Goal: Task Accomplishment & Management: Manage account settings

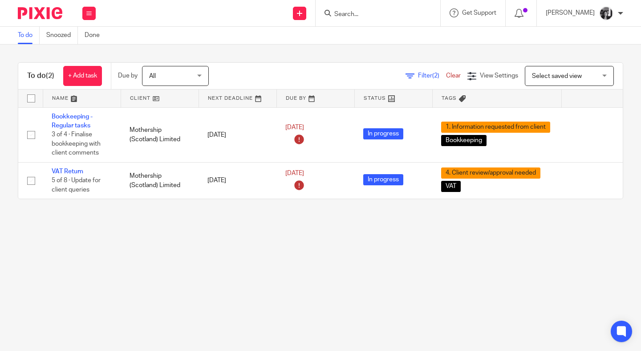
click at [418, 78] on span "Filter (2)" at bounding box center [432, 76] width 28 height 6
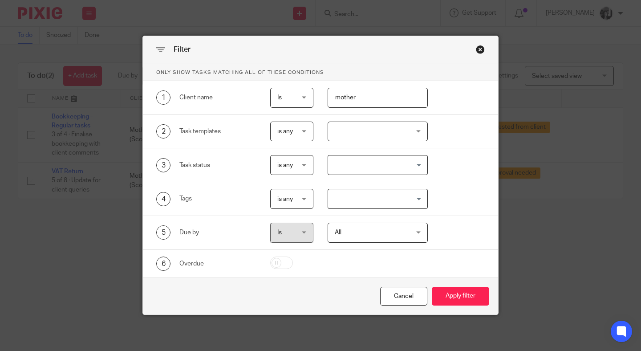
click at [106, 244] on div "Filter Only show tasks matching all of these conditions 1 Client name Is Is Is …" at bounding box center [320, 175] width 641 height 351
click at [393, 294] on div "Cancel" at bounding box center [403, 296] width 47 height 19
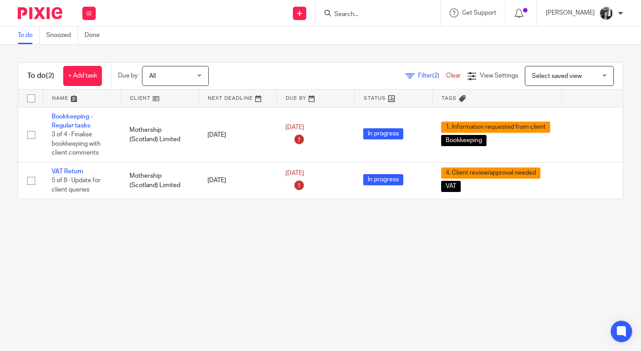
click at [374, 270] on main "To do Snoozed Done To do (2) + Add task Due by All All Today Tomorrow This week…" at bounding box center [320, 175] width 641 height 351
click at [418, 77] on span "Filter (2)" at bounding box center [432, 76] width 28 height 6
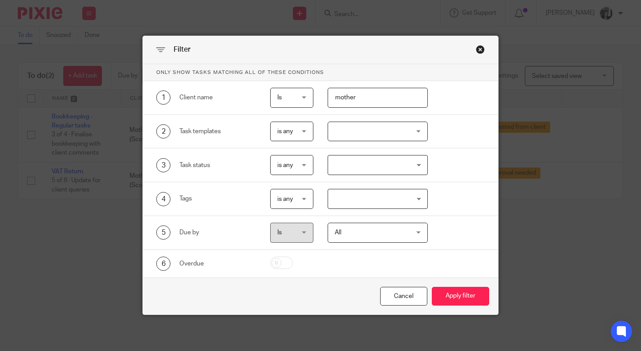
drag, startPoint x: 351, startPoint y: 99, endPoint x: 303, endPoint y: 98, distance: 47.7
click at [303, 98] on div "1 Client name Is Is Is Is not is mother" at bounding box center [314, 98] width 342 height 20
type input "r"
drag, startPoint x: 339, startPoint y: 98, endPoint x: 326, endPoint y: 98, distance: 13.8
click at [328, 98] on input "r" at bounding box center [378, 98] width 100 height 20
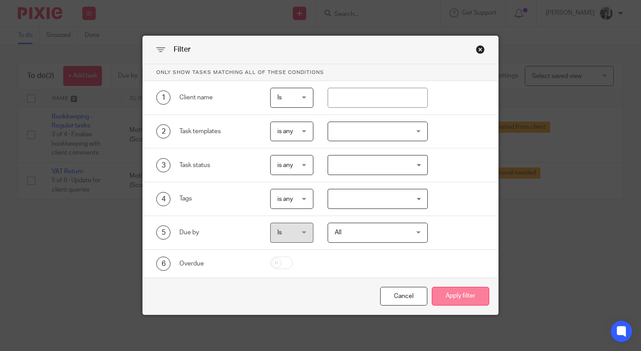
click at [458, 296] on button "Apply filter" at bounding box center [460, 296] width 57 height 19
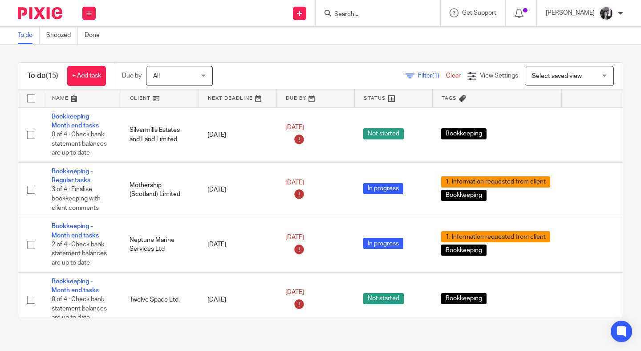
click at [149, 96] on link at bounding box center [159, 99] width 77 height 18
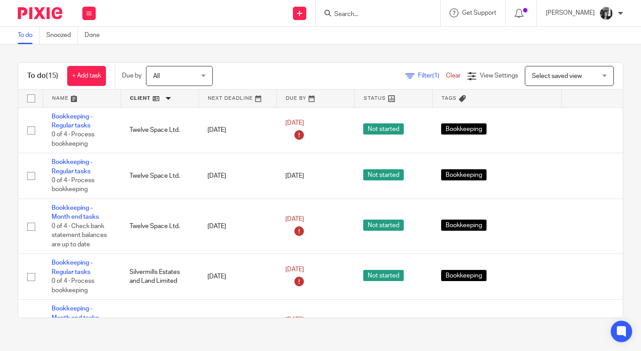
click at [140, 99] on link at bounding box center [159, 99] width 77 height 18
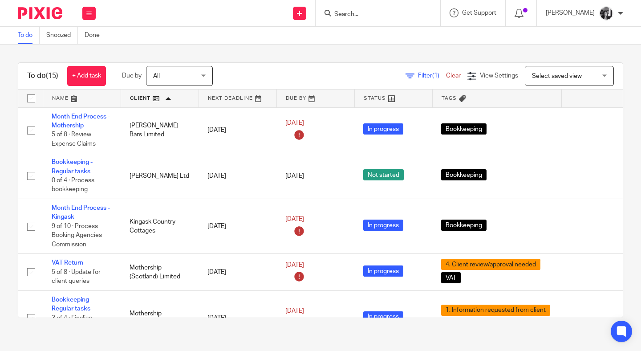
drag, startPoint x: 412, startPoint y: 349, endPoint x: 411, endPoint y: 398, distance: 49.0
click at [411, 350] on html "Work Email Clients Team Reports Work Email Clients Team Reports Settings Send n…" at bounding box center [320, 175] width 641 height 351
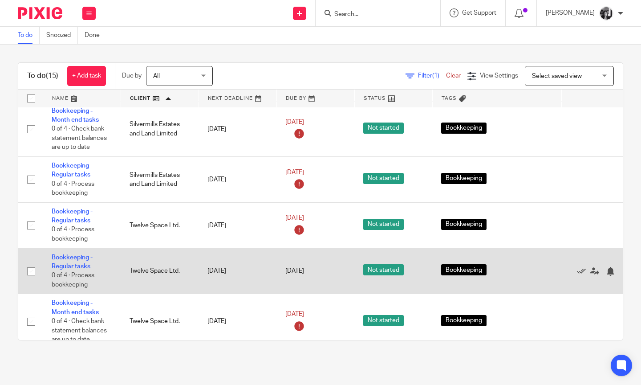
scroll to position [532, 0]
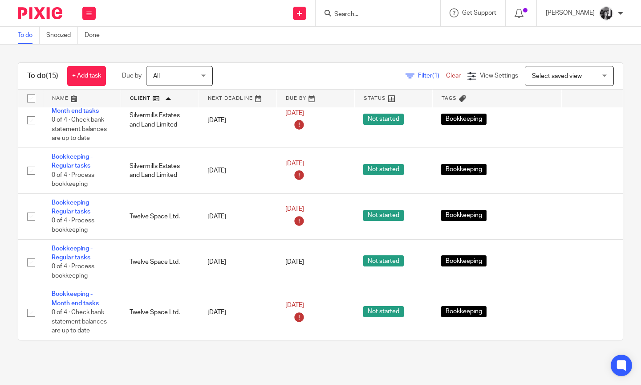
click at [406, 74] on icon at bounding box center [410, 76] width 9 height 9
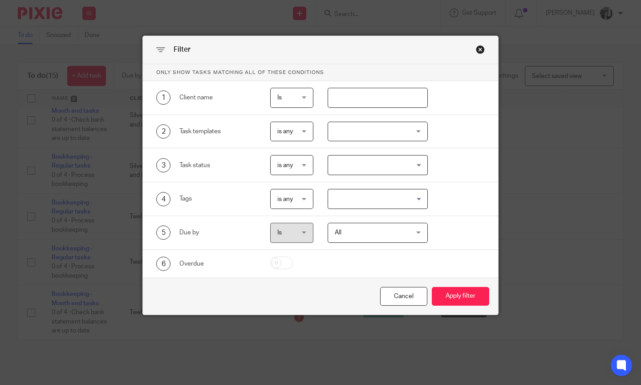
click at [339, 104] on input "text" at bounding box center [378, 98] width 100 height 20
type input "bram"
click at [432, 287] on button "Apply filter" at bounding box center [460, 296] width 57 height 19
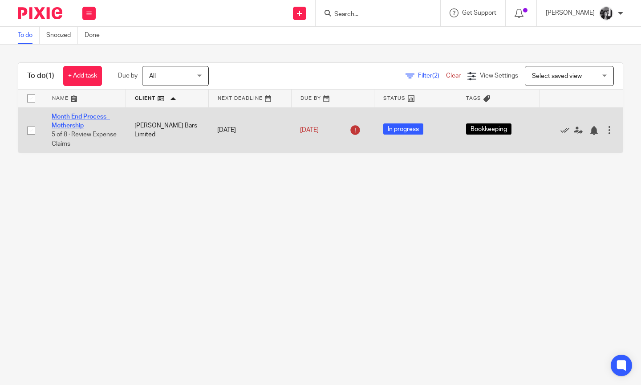
click at [70, 117] on link "Month End Process - Mothership" at bounding box center [81, 121] width 58 height 15
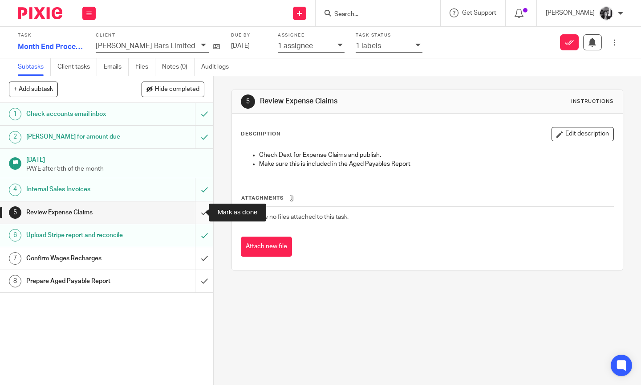
click at [195, 211] on input "submit" at bounding box center [106, 212] width 213 height 22
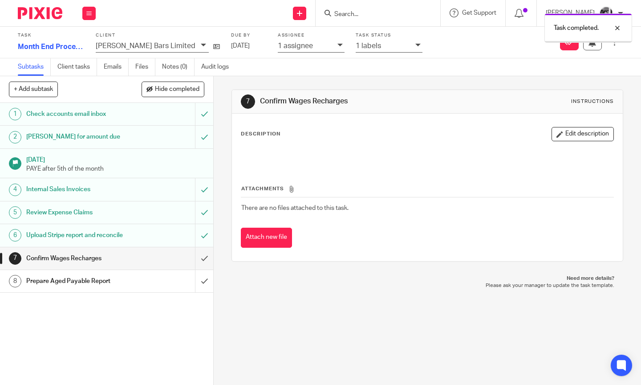
click at [195, 261] on input "submit" at bounding box center [106, 258] width 213 height 22
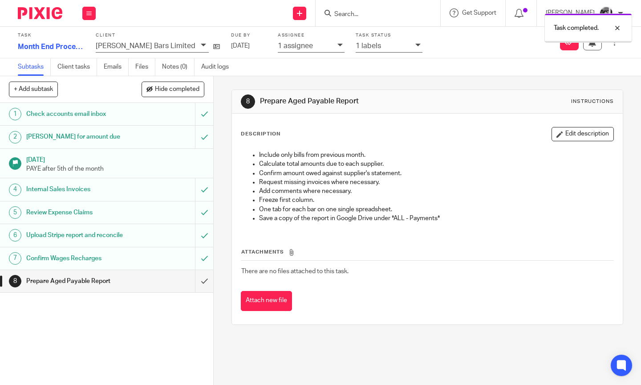
click at [220, 254] on div "8 Prepare Aged Payable Report Instructions Description Edit description Include…" at bounding box center [428, 230] width 428 height 309
click at [416, 45] on icon at bounding box center [418, 44] width 5 height 5
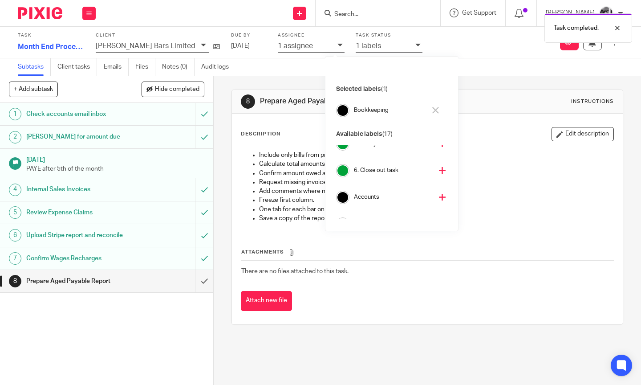
scroll to position [140, 0]
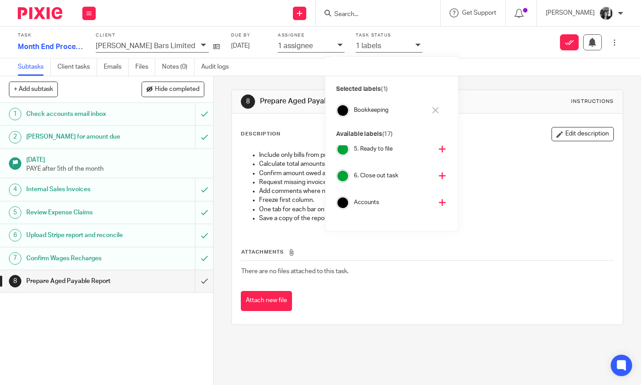
click at [439, 176] on icon at bounding box center [442, 175] width 7 height 7
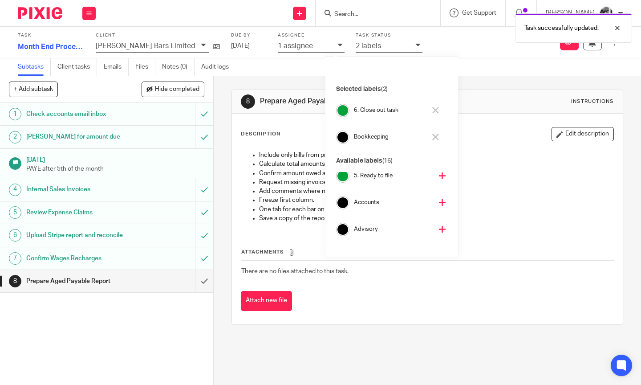
click at [224, 149] on div "8 Prepare Aged Payable Report Instructions Description Edit description Include…" at bounding box center [428, 230] width 428 height 309
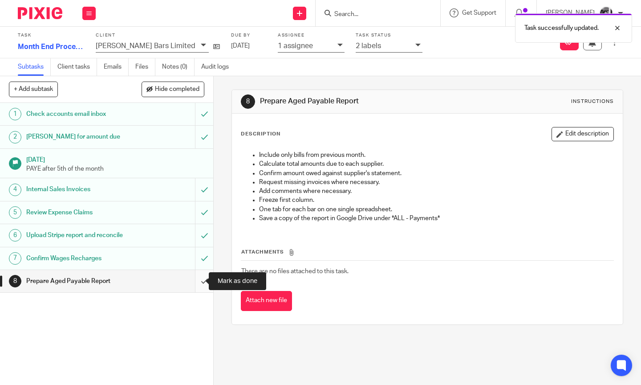
click at [192, 280] on input "submit" at bounding box center [106, 281] width 213 height 22
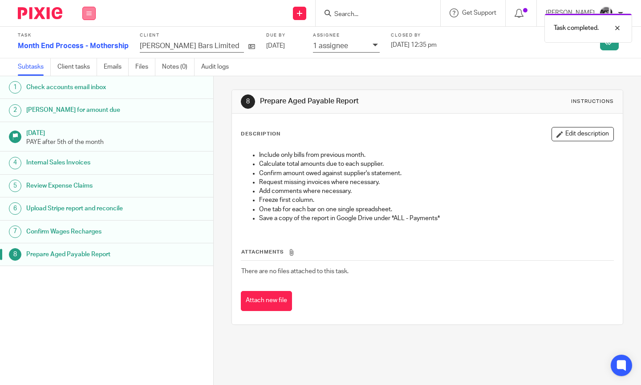
click at [91, 16] on button at bounding box center [88, 13] width 13 height 13
click at [84, 42] on link "Work" at bounding box center [85, 41] width 16 height 6
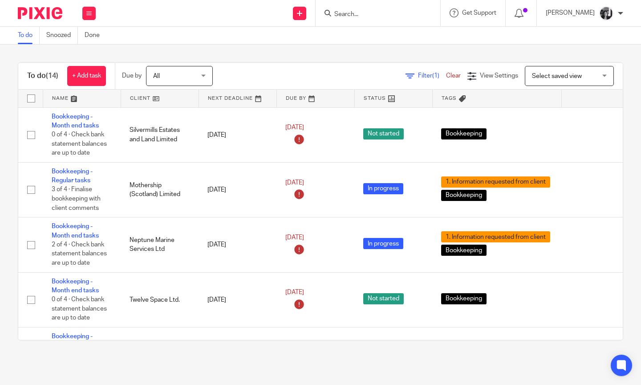
click at [140, 99] on link at bounding box center [159, 99] width 77 height 18
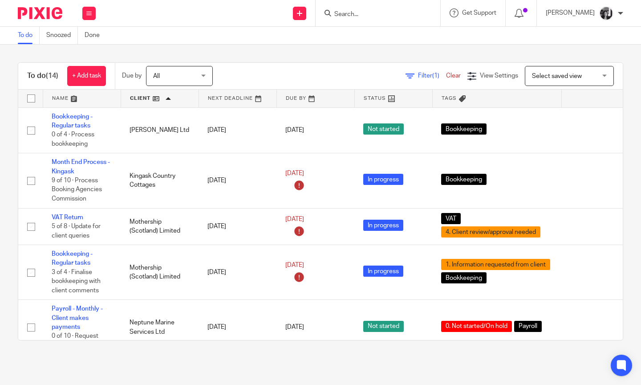
click at [141, 99] on link at bounding box center [159, 99] width 77 height 18
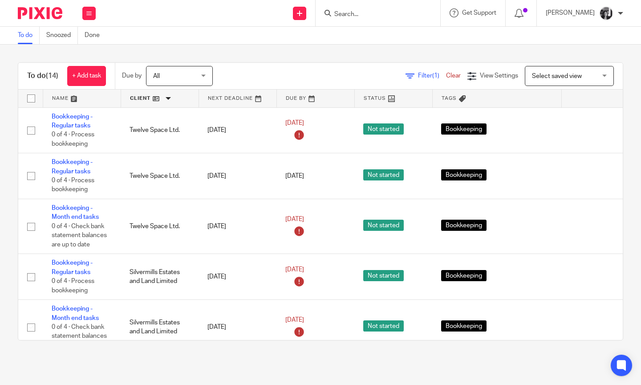
click at [141, 98] on link at bounding box center [159, 99] width 77 height 18
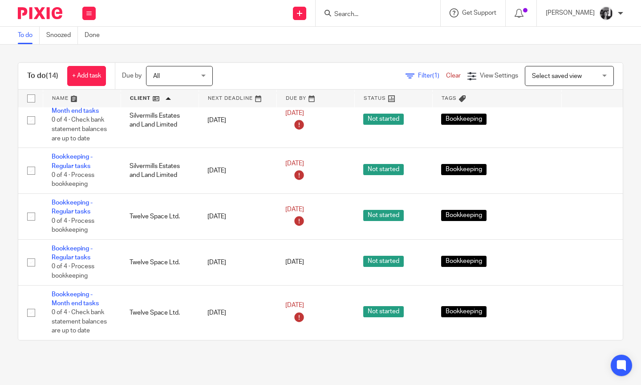
scroll to position [478, 0]
click at [418, 75] on span "Filter (1)" at bounding box center [432, 76] width 28 height 6
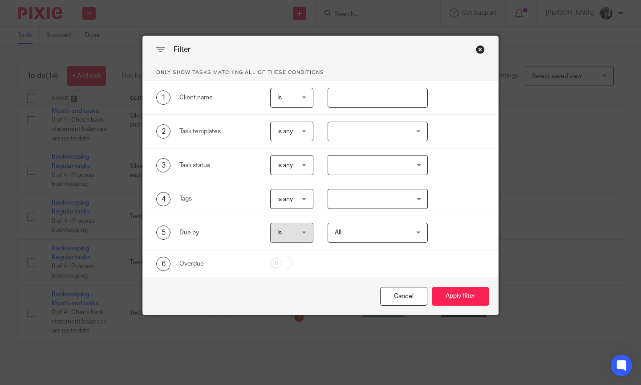
click at [396, 91] on input "text" at bounding box center [378, 98] width 100 height 20
type input "twelve"
click at [432, 287] on button "Apply filter" at bounding box center [460, 296] width 57 height 19
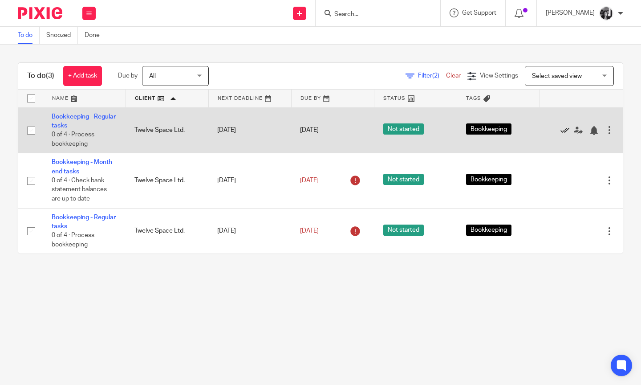
click at [561, 132] on icon at bounding box center [565, 130] width 9 height 9
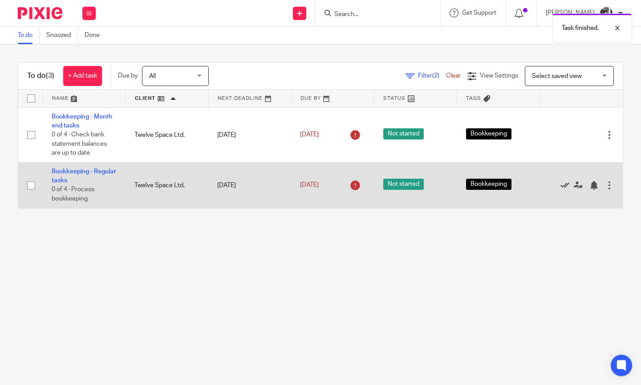
click at [561, 189] on icon at bounding box center [565, 185] width 9 height 9
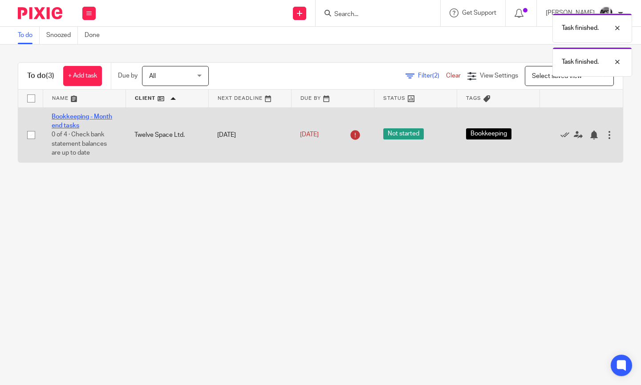
click at [71, 117] on link "Bookkeeping - Month end tasks" at bounding box center [82, 121] width 61 height 15
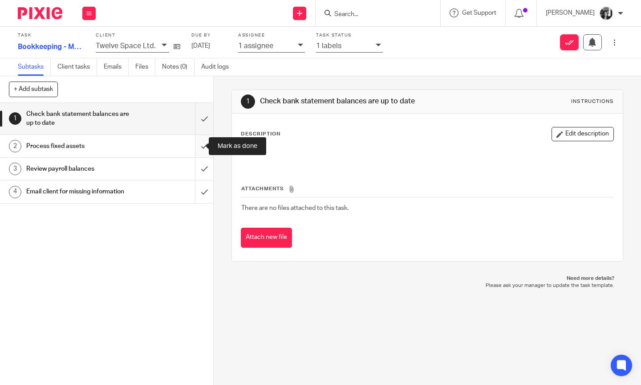
click at [195, 148] on input "submit" at bounding box center [106, 146] width 213 height 22
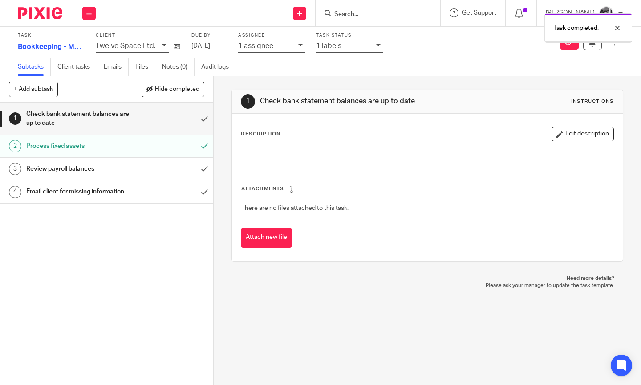
click at [195, 166] on input "submit" at bounding box center [106, 169] width 213 height 22
click at [196, 191] on input "submit" at bounding box center [106, 191] width 213 height 22
click at [611, 43] on icon at bounding box center [614, 42] width 7 height 7
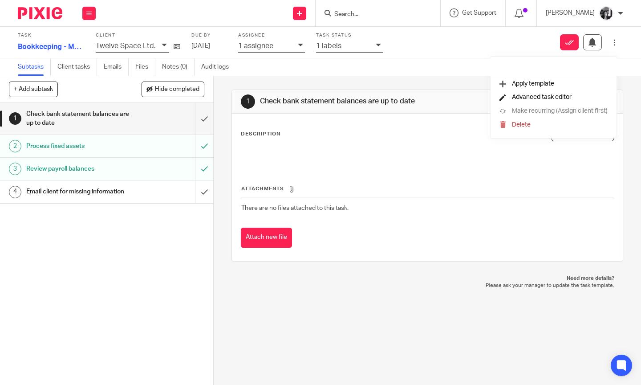
click at [566, 97] on span "Advanced task editor" at bounding box center [542, 97] width 60 height 6
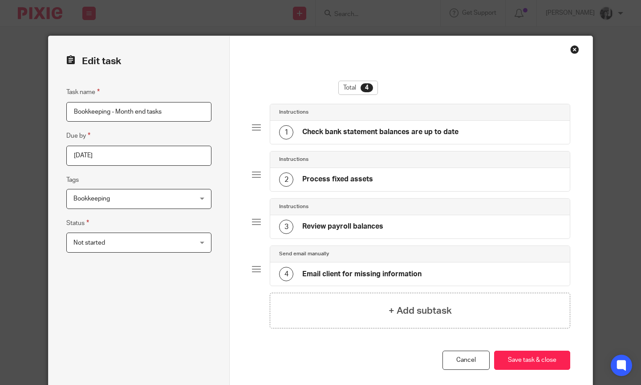
click at [127, 242] on span "Not started" at bounding box center [128, 242] width 110 height 19
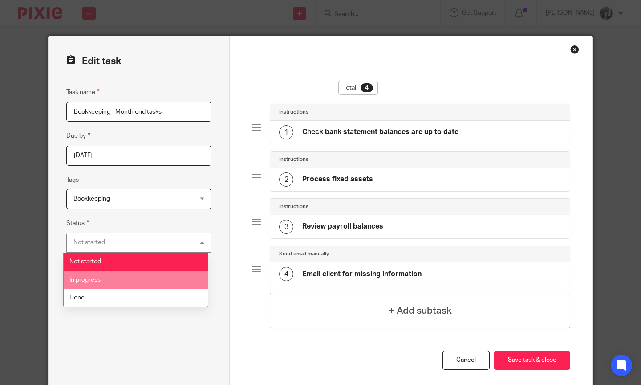
click at [97, 279] on span "In progress" at bounding box center [84, 280] width 31 height 6
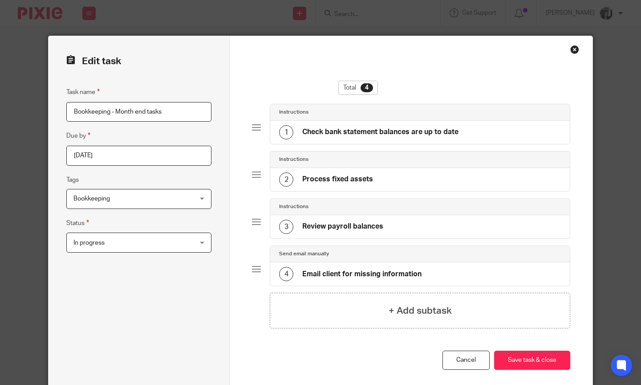
click at [100, 294] on div "Task name Bookkeeping - Month end tasks Due by 2025-08-01 Tags Bookkeeping 0. N…" at bounding box center [138, 230] width 145 height 287
click at [499, 359] on button "Save task & close" at bounding box center [532, 359] width 76 height 19
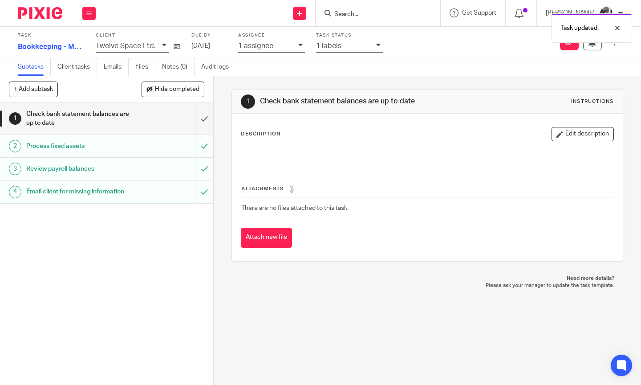
click at [372, 47] on div "1 labels" at bounding box center [349, 47] width 67 height 12
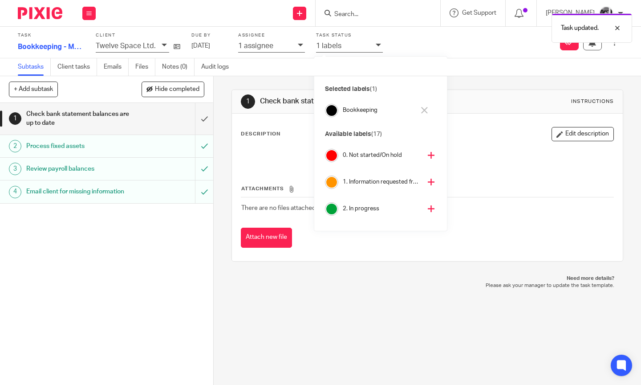
click at [428, 183] on icon at bounding box center [431, 182] width 7 height 7
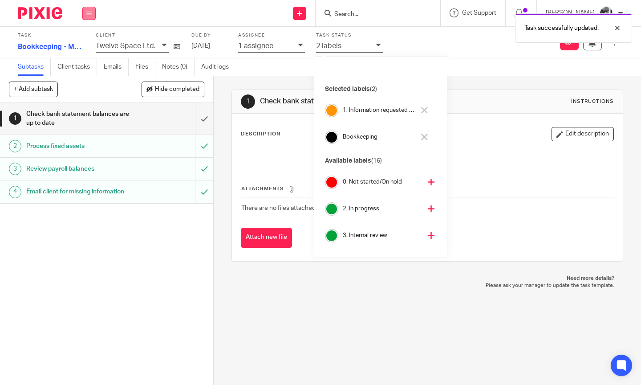
click at [88, 17] on button at bounding box center [88, 13] width 13 height 13
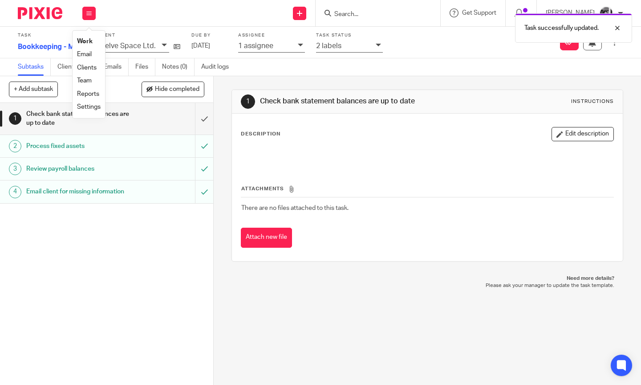
click at [84, 41] on link "Work" at bounding box center [85, 41] width 16 height 6
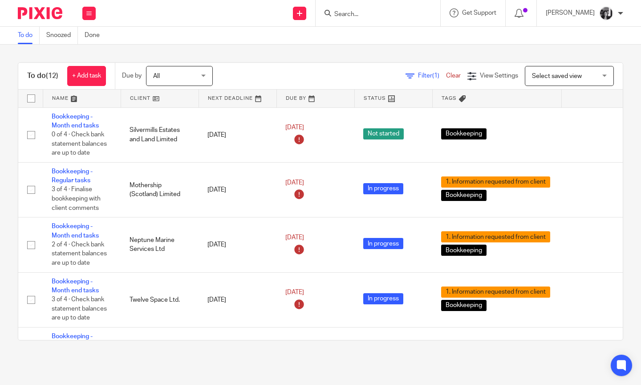
click at [229, 55] on div "To do (12) + Add task Due by All All Today Tomorrow This week Next week This mo…" at bounding box center [320, 202] width 641 height 314
drag, startPoint x: 405, startPoint y: 75, endPoint x: 381, endPoint y: 92, distance: 29.2
click at [418, 75] on span "Filter (1)" at bounding box center [432, 76] width 28 height 6
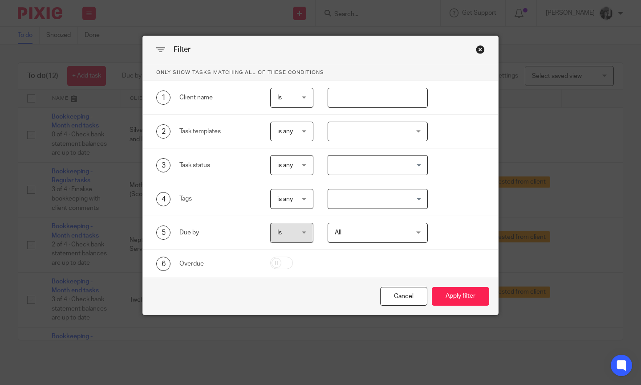
click at [360, 102] on input "text" at bounding box center [378, 98] width 100 height 20
type input "silver"
click at [432, 287] on button "Apply filter" at bounding box center [460, 296] width 57 height 19
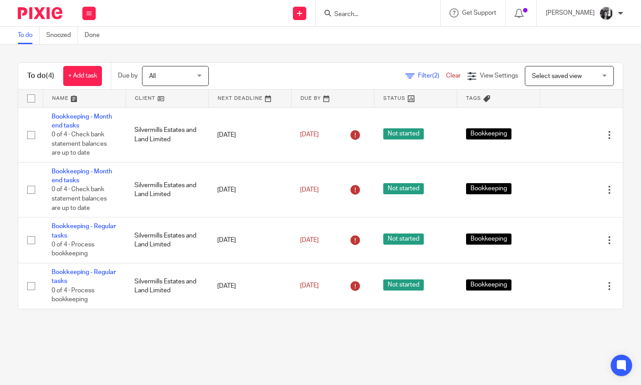
click at [208, 350] on main "To do Snoozed Done To do (4) + Add task Due by All All Today Tomorrow This week…" at bounding box center [320, 192] width 641 height 385
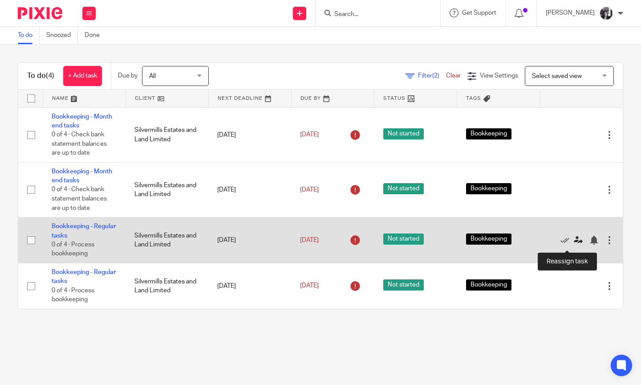
click at [574, 243] on icon at bounding box center [578, 240] width 9 height 9
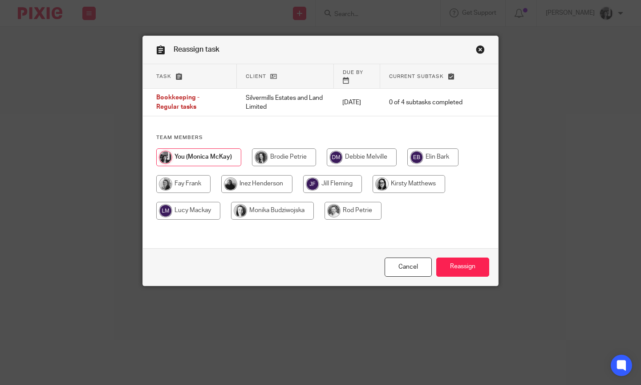
click at [477, 49] on link "Close this dialog window" at bounding box center [480, 51] width 9 height 12
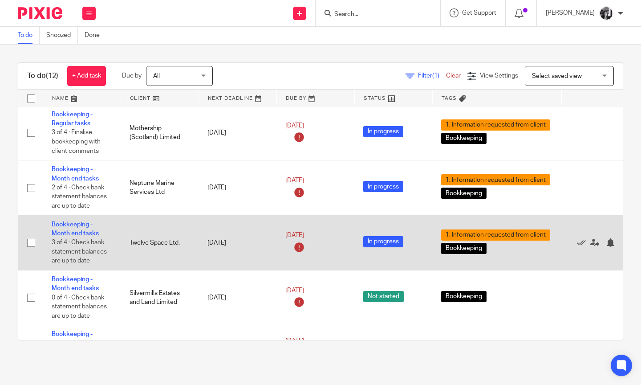
scroll to position [79, 0]
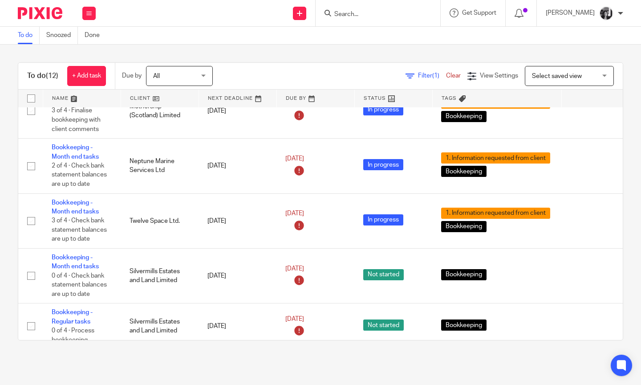
click at [406, 76] on link "Filter (1)" at bounding box center [426, 76] width 41 height 6
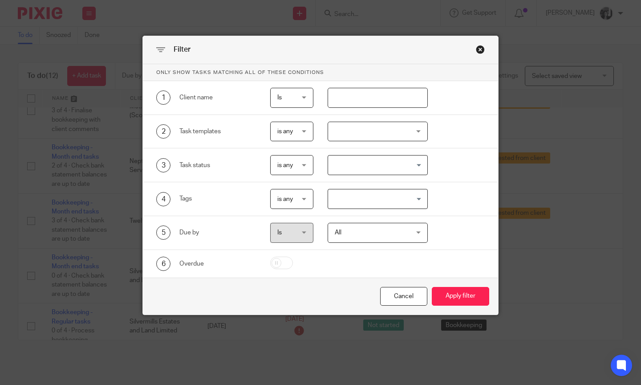
click at [395, 100] on input "text" at bounding box center [378, 98] width 100 height 20
type input "silver"
click at [432, 287] on button "Apply filter" at bounding box center [460, 296] width 57 height 19
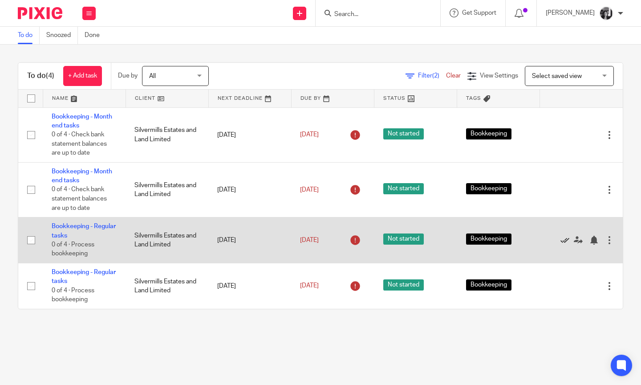
click at [561, 244] on icon at bounding box center [565, 240] width 9 height 9
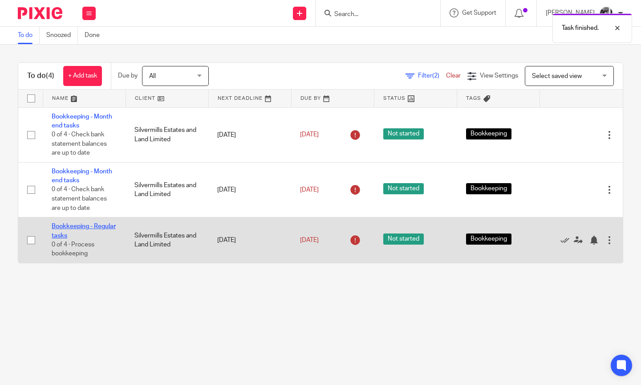
click at [76, 231] on link "Bookkeeping - Regular tasks" at bounding box center [84, 230] width 64 height 15
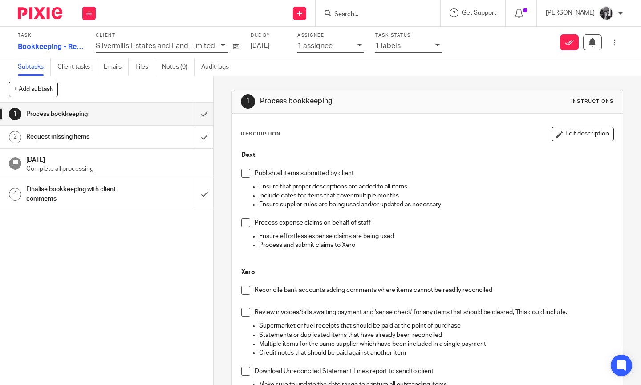
click at [422, 43] on div "1 labels" at bounding box center [402, 46] width 55 height 10
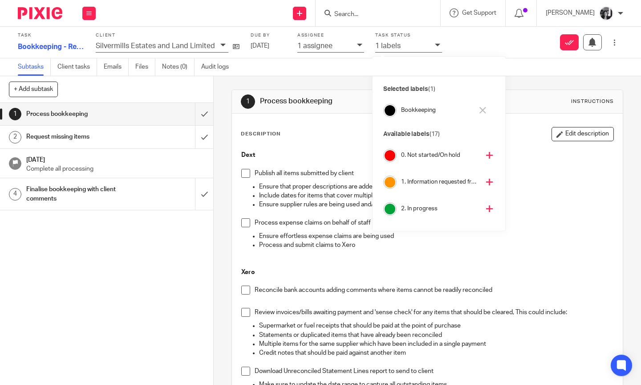
click at [486, 183] on icon at bounding box center [489, 182] width 7 height 7
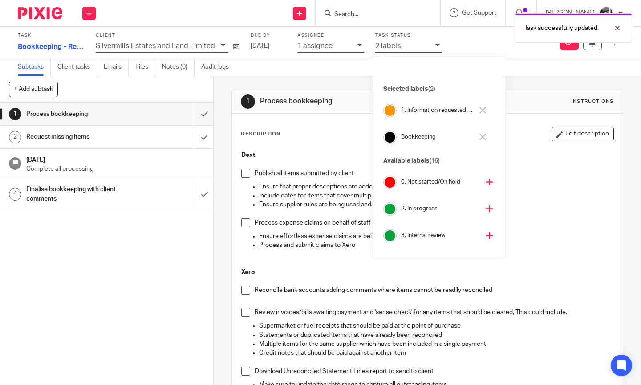
click at [225, 190] on div "1 Process bookkeeping Instructions Description Edit description Dext Publish al…" at bounding box center [428, 230] width 428 height 309
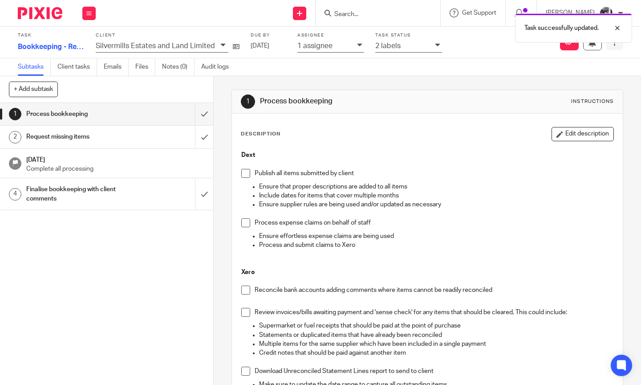
click at [607, 46] on button at bounding box center [615, 42] width 17 height 16
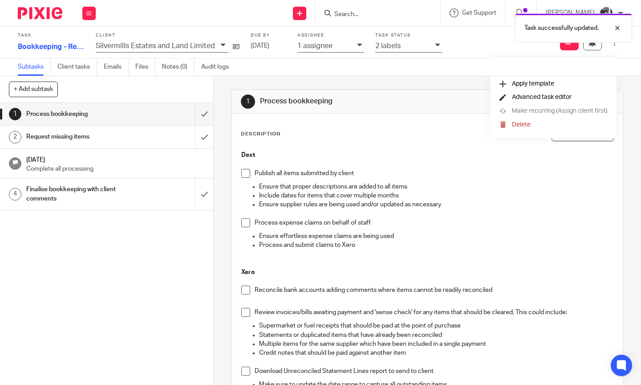
click at [540, 98] on span "Advanced task editor" at bounding box center [542, 97] width 60 height 6
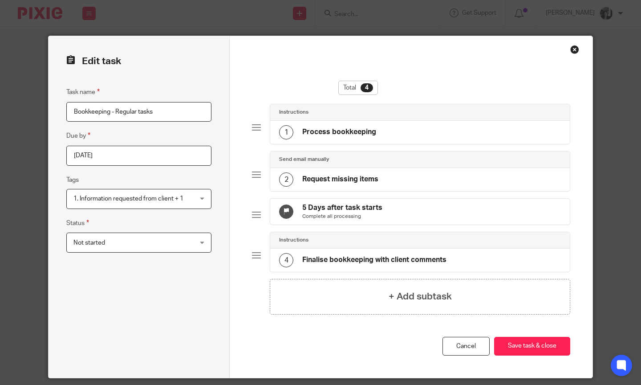
drag, startPoint x: 189, startPoint y: 245, endPoint x: 184, endPoint y: 251, distance: 7.3
click at [189, 245] on div "Not started Not started" at bounding box center [138, 242] width 145 height 20
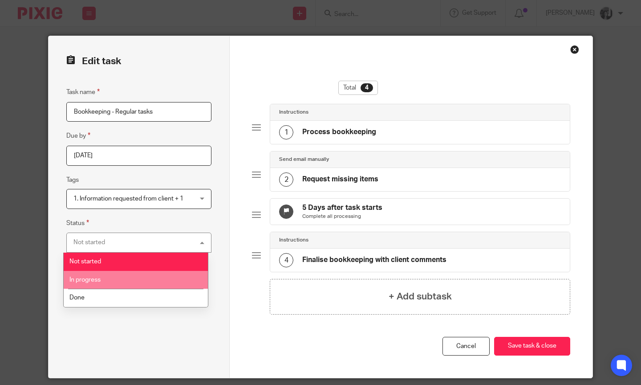
click at [165, 277] on li "In progress" at bounding box center [136, 280] width 144 height 18
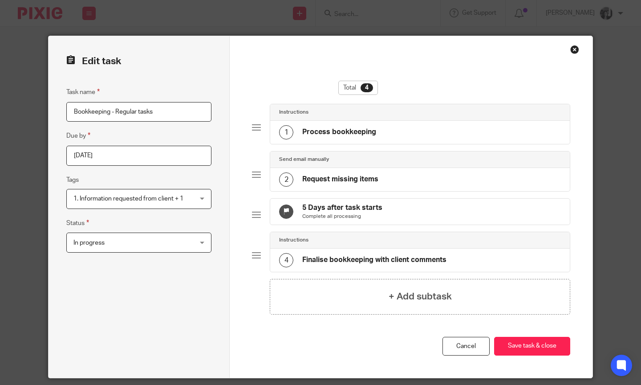
click at [165, 277] on div "Task name Bookkeeping - Regular tasks Due by 2025-08-16 Tags 1. Information req…" at bounding box center [138, 223] width 145 height 273
click at [550, 354] on button "Save task & close" at bounding box center [532, 346] width 76 height 19
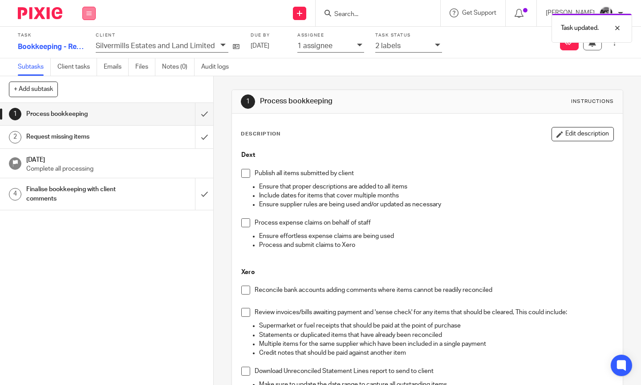
click at [90, 16] on button at bounding box center [88, 13] width 13 height 13
click at [91, 45] on link "Work" at bounding box center [85, 41] width 16 height 6
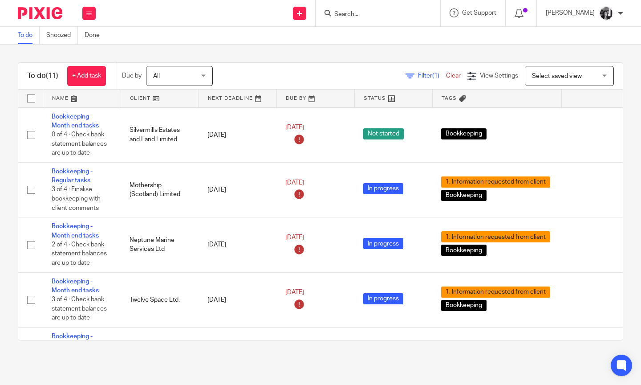
click at [406, 80] on icon at bounding box center [410, 76] width 9 height 9
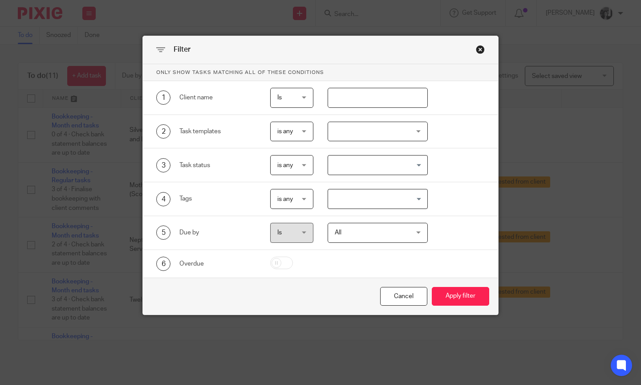
click at [381, 102] on input "text" at bounding box center [378, 98] width 100 height 20
type input "silver"
click at [432, 287] on button "Apply filter" at bounding box center [460, 296] width 57 height 19
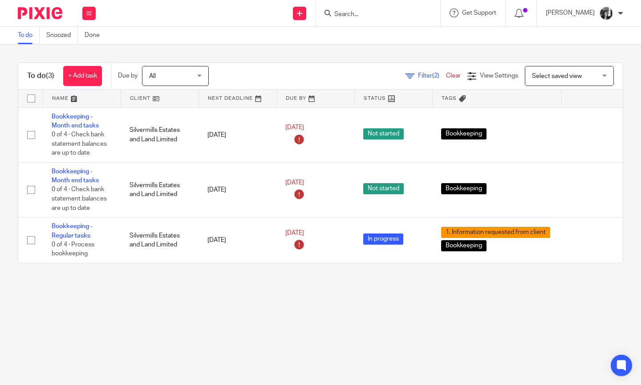
click at [209, 297] on main "To do Snoozed Done To do (3) + Add task Due by All All Today Tomorrow This week…" at bounding box center [320, 192] width 641 height 385
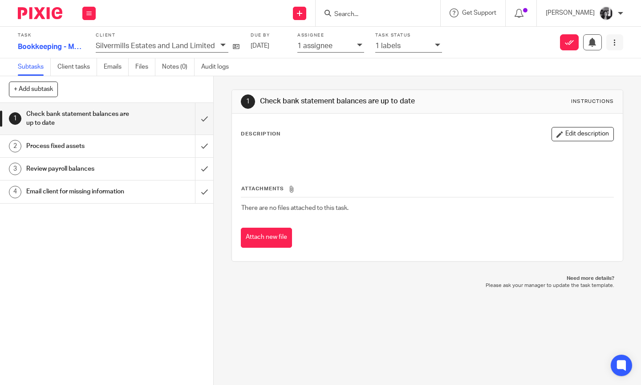
click at [611, 41] on icon at bounding box center [614, 42] width 7 height 7
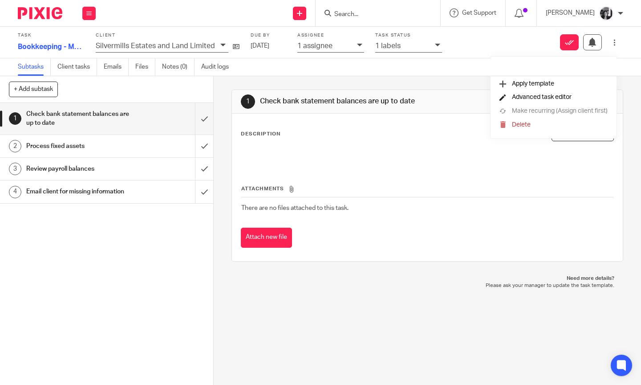
click at [525, 99] on span "Advanced task editor" at bounding box center [542, 97] width 60 height 6
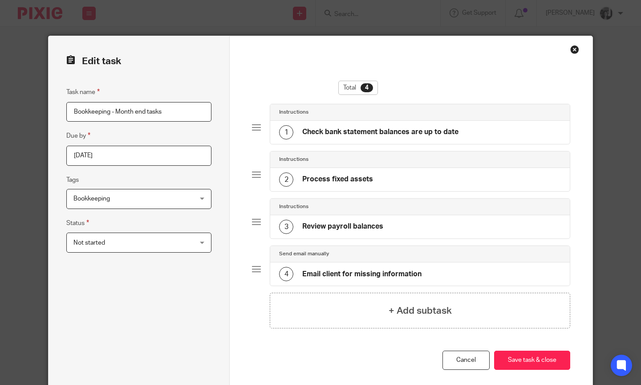
click at [191, 239] on div "Not started Not started" at bounding box center [138, 242] width 145 height 20
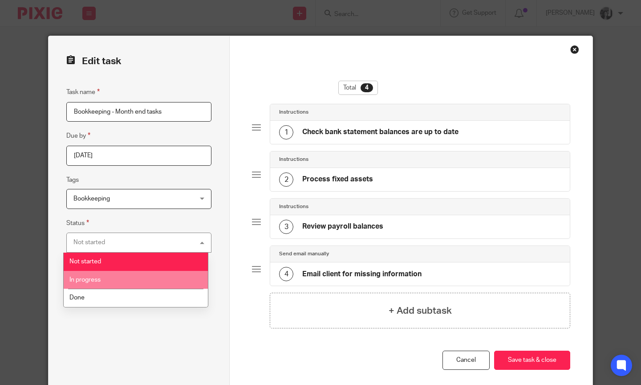
click at [165, 273] on li "In progress" at bounding box center [136, 280] width 144 height 18
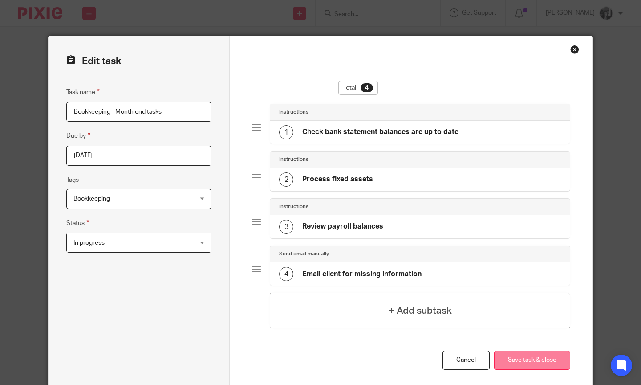
click at [510, 356] on button "Save task & close" at bounding box center [532, 359] width 76 height 19
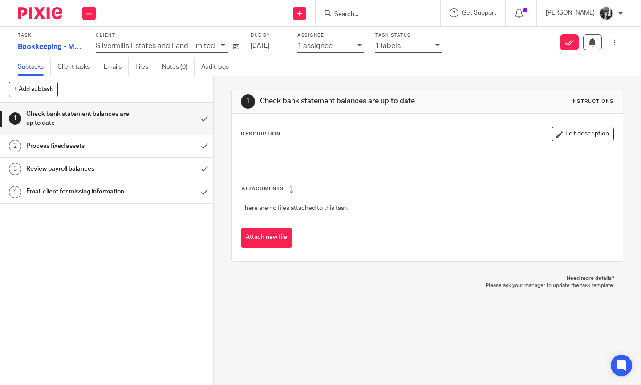
click at [435, 45] on icon at bounding box center [437, 44] width 5 height 5
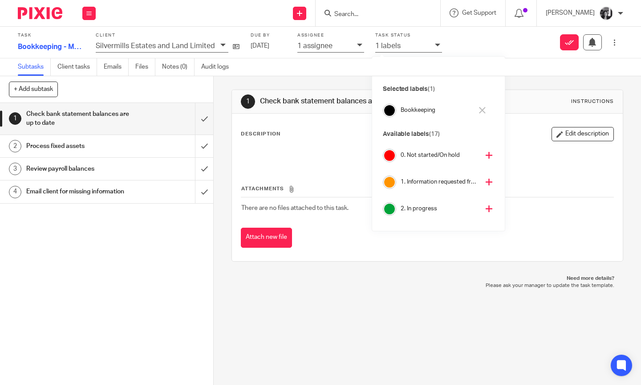
click at [486, 181] on icon at bounding box center [489, 182] width 7 height 7
click at [599, 77] on div "1 Check bank statement balances are up to date Instructions Description Edit de…" at bounding box center [428, 175] width 392 height 199
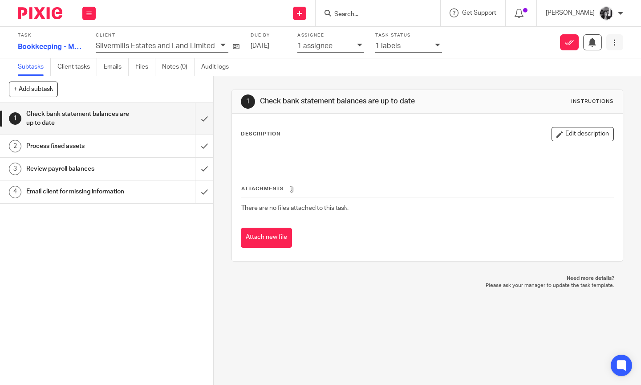
click at [612, 41] on button at bounding box center [615, 42] width 17 height 16
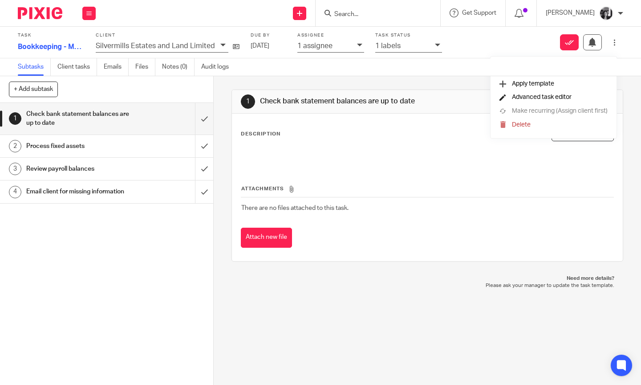
click at [555, 100] on span "Advanced task editor" at bounding box center [542, 97] width 60 height 6
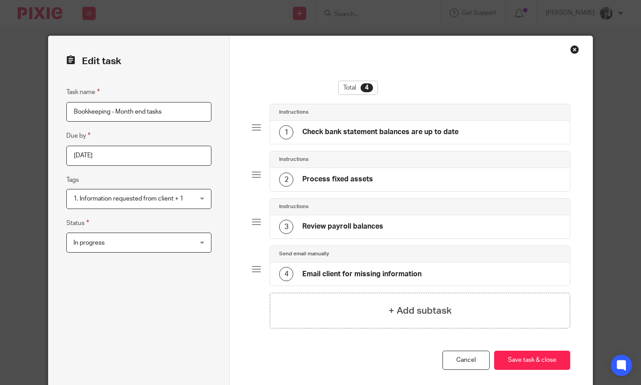
click at [575, 51] on div "Close this dialog window" at bounding box center [574, 49] width 9 height 9
